Goal: Task Accomplishment & Management: Use online tool/utility

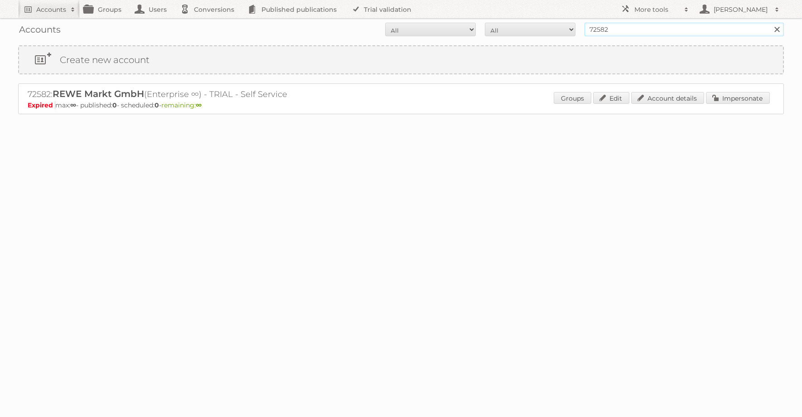
click at [643, 30] on input "72582" at bounding box center [684, 30] width 199 height 14
type input "ict werbeagentur"
click at [770, 23] on input "Search" at bounding box center [777, 30] width 14 height 14
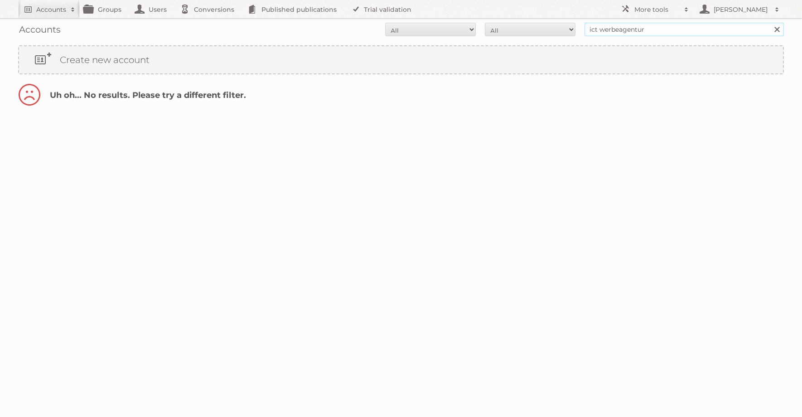
click at [664, 29] on input "ict werbeagentur" at bounding box center [684, 30] width 199 height 14
type input "ict edeka"
click at [770, 23] on input "Search" at bounding box center [777, 30] width 14 height 14
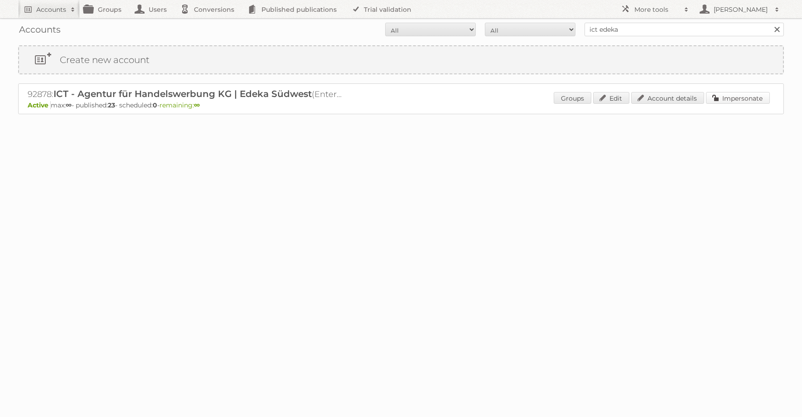
click at [749, 96] on link "Impersonate" at bounding box center [738, 98] width 64 height 12
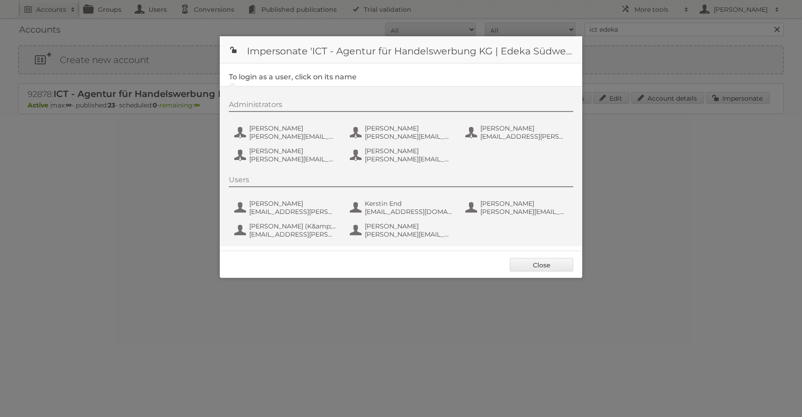
click at [306, 142] on div "Administrators Benjamin Discher benjamin.discher@ictwerbung.de Daniel Kopf Dani…" at bounding box center [406, 133] width 354 height 66
click at [292, 133] on span "benjamin.discher@ictwerbung.de" at bounding box center [293, 136] width 88 height 8
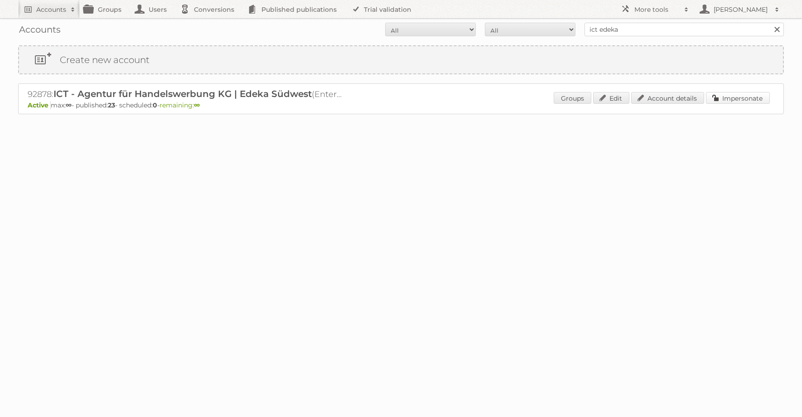
click at [741, 96] on link "Impersonate" at bounding box center [738, 98] width 64 height 12
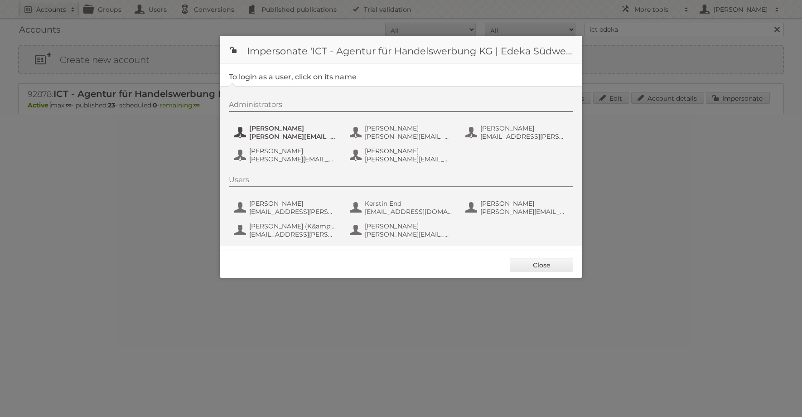
click at [278, 125] on span "Benjamin Discher" at bounding box center [293, 128] width 88 height 8
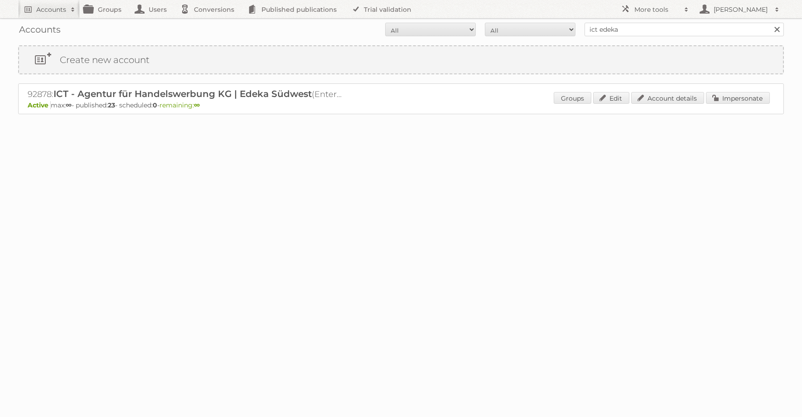
click at [739, 88] on div "92878: ICT - Agentur für Handelswerbung KG | Edeka Südwest (Enterprise ∞) - TRI…" at bounding box center [401, 98] width 766 height 31
click at [737, 99] on link "Impersonate" at bounding box center [738, 98] width 64 height 12
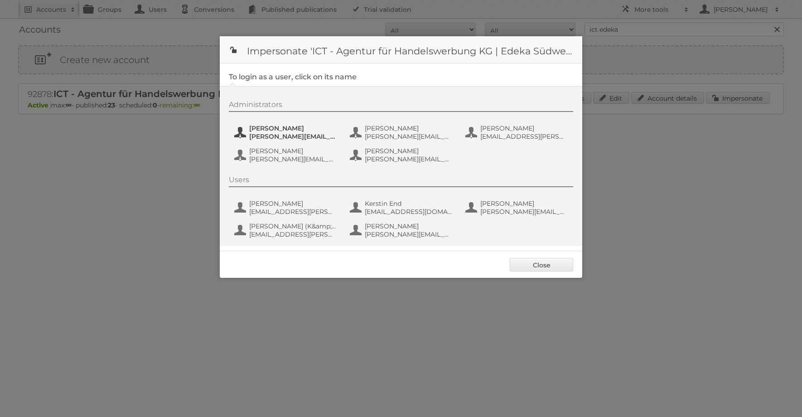
click at [309, 133] on span "benjamin.discher@ictwerbung.de" at bounding box center [293, 136] width 88 height 8
